Goal: Task Accomplishment & Management: Use online tool/utility

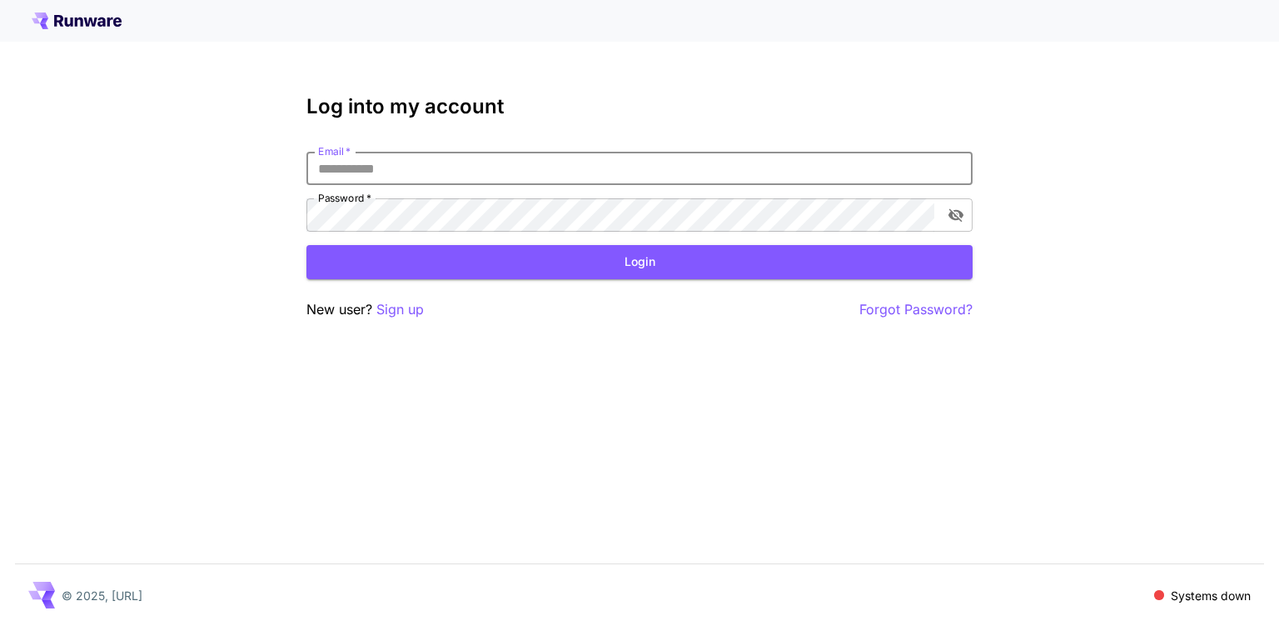
click at [472, 168] on input "Email   *" at bounding box center [640, 168] width 666 height 33
type input "**********"
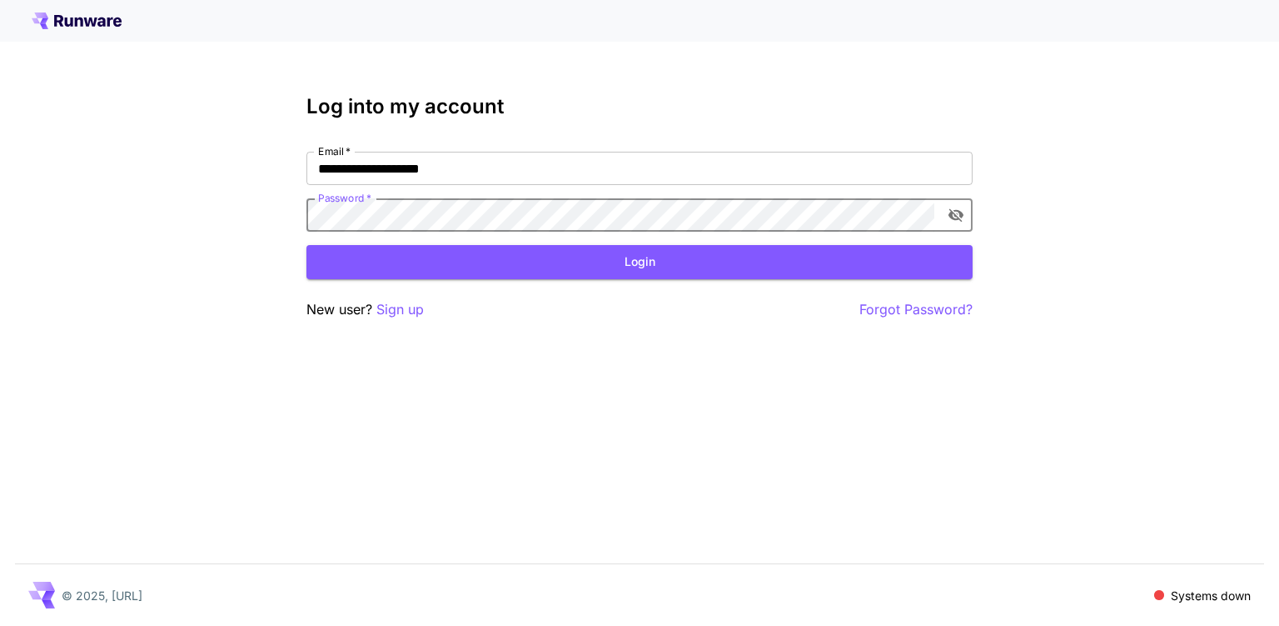
click button "Login" at bounding box center [640, 262] width 666 height 34
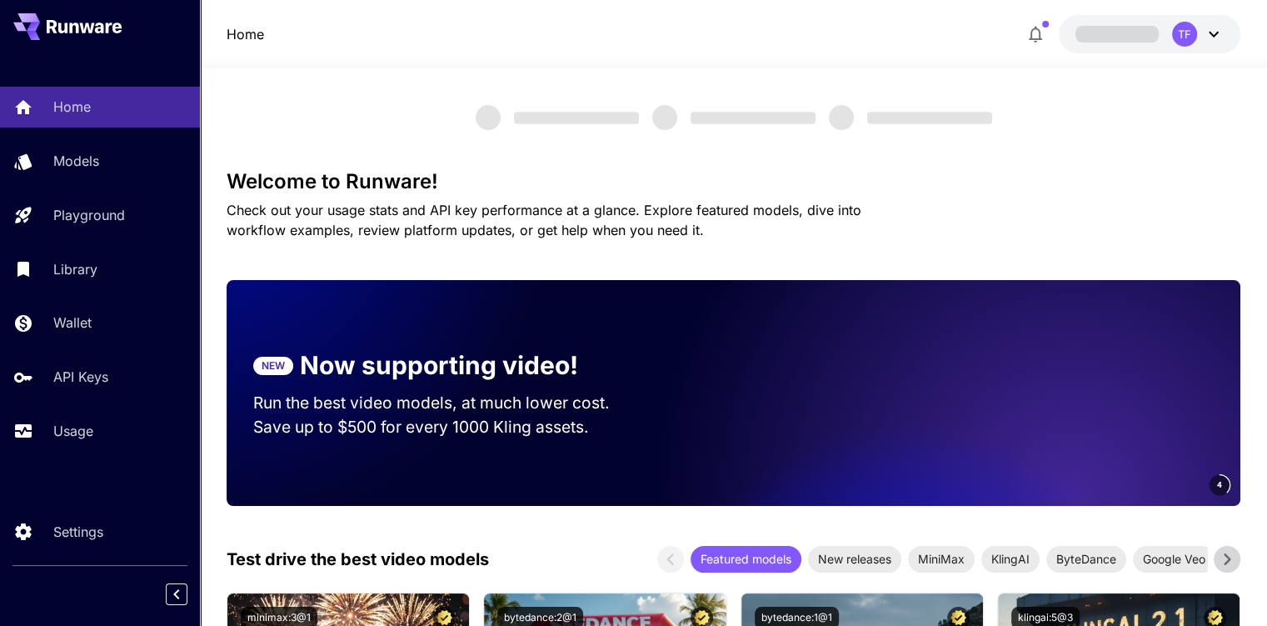
click at [102, 275] on div "Library" at bounding box center [119, 269] width 133 height 20
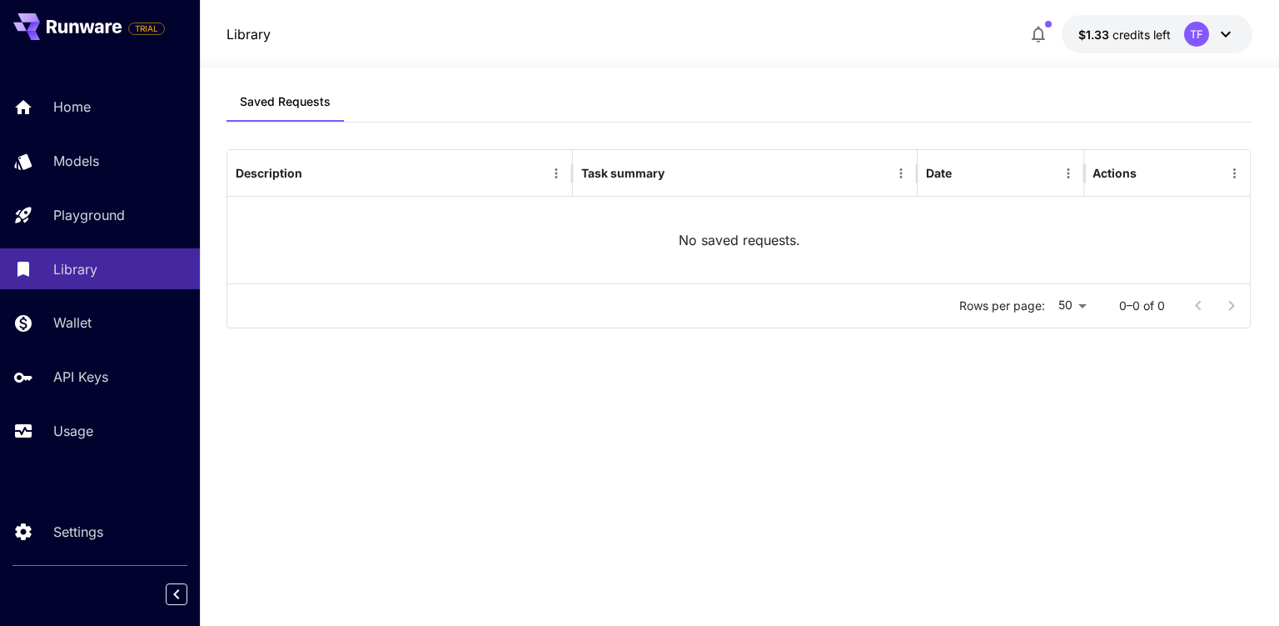
click at [97, 426] on div "Usage" at bounding box center [119, 431] width 133 height 20
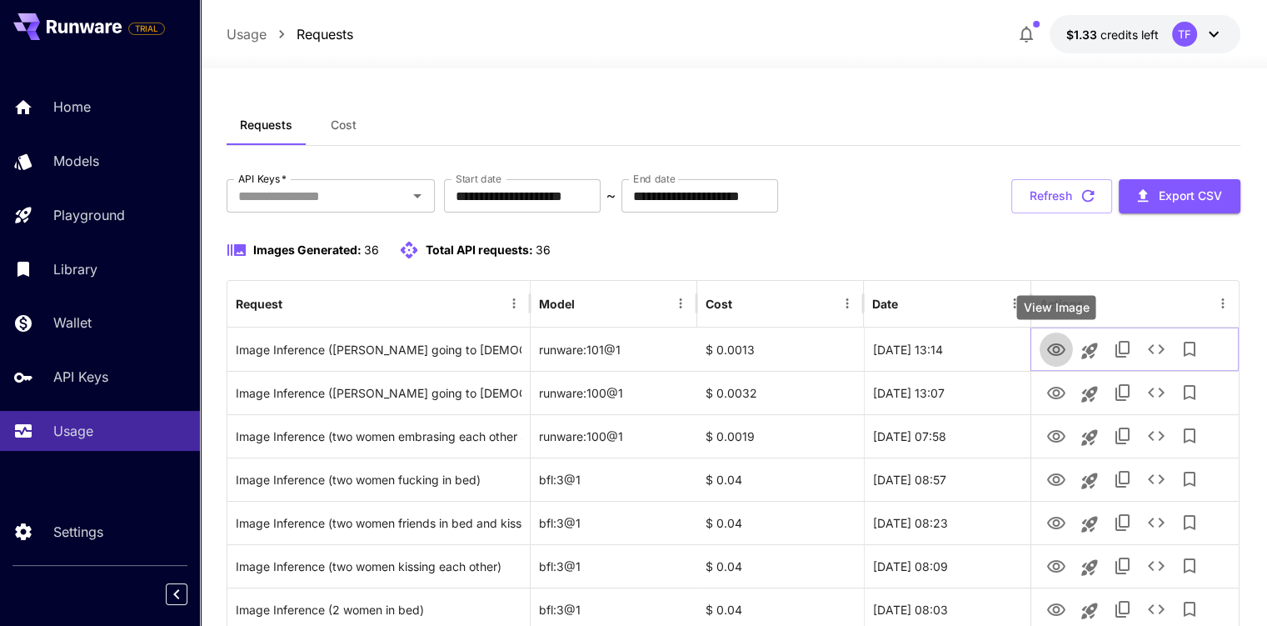
click at [1048, 346] on icon "View Image" at bounding box center [1056, 350] width 20 height 20
click at [1046, 385] on icon "View Image" at bounding box center [1056, 393] width 20 height 20
